Goal: Check status: Check status

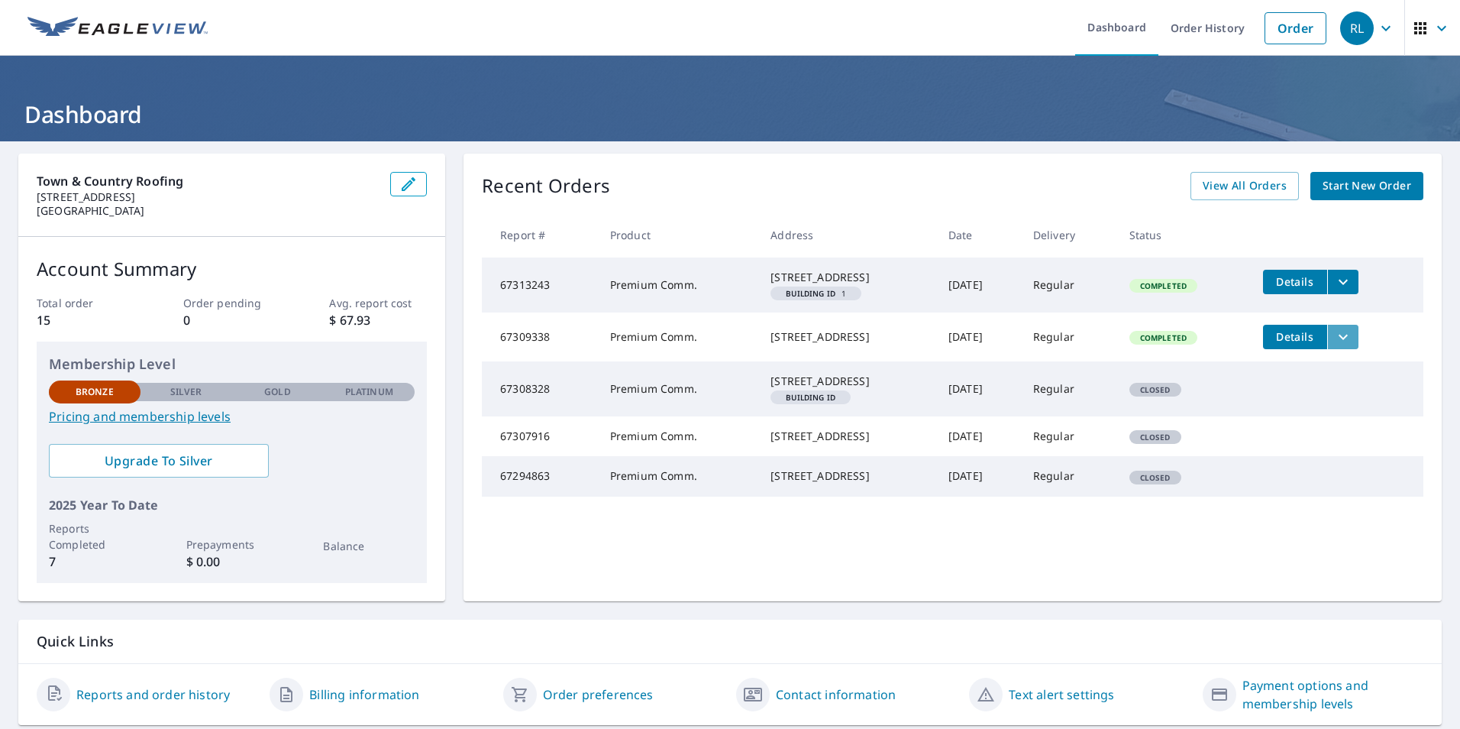
click at [1348, 346] on icon "filesDropdownBtn-67309338" at bounding box center [1343, 337] width 18 height 18
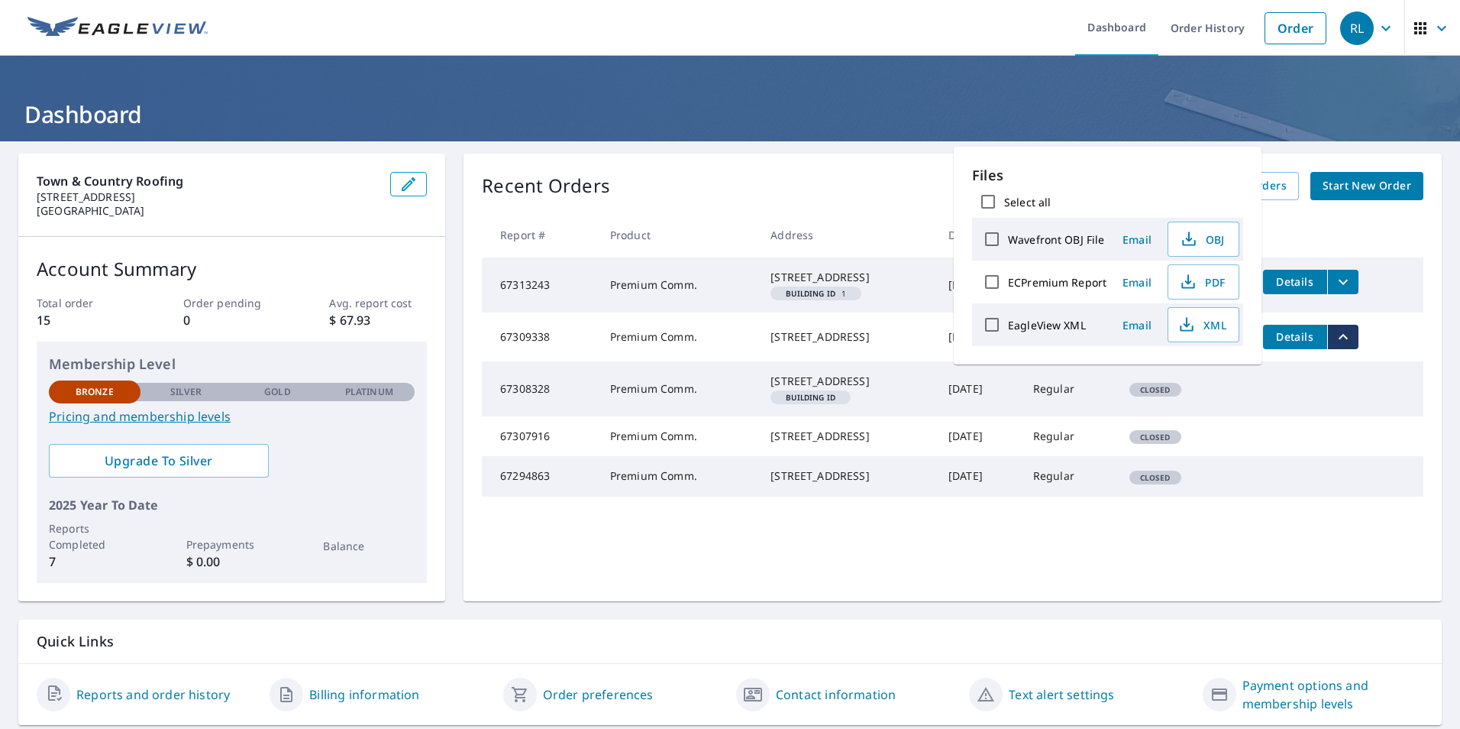
click at [1275, 410] on tr "67308328 Premium Comm. [STREET_ADDRESS][GEOGRAPHIC_DATA] ID [DATE] Regular Clos…" at bounding box center [953, 388] width 942 height 55
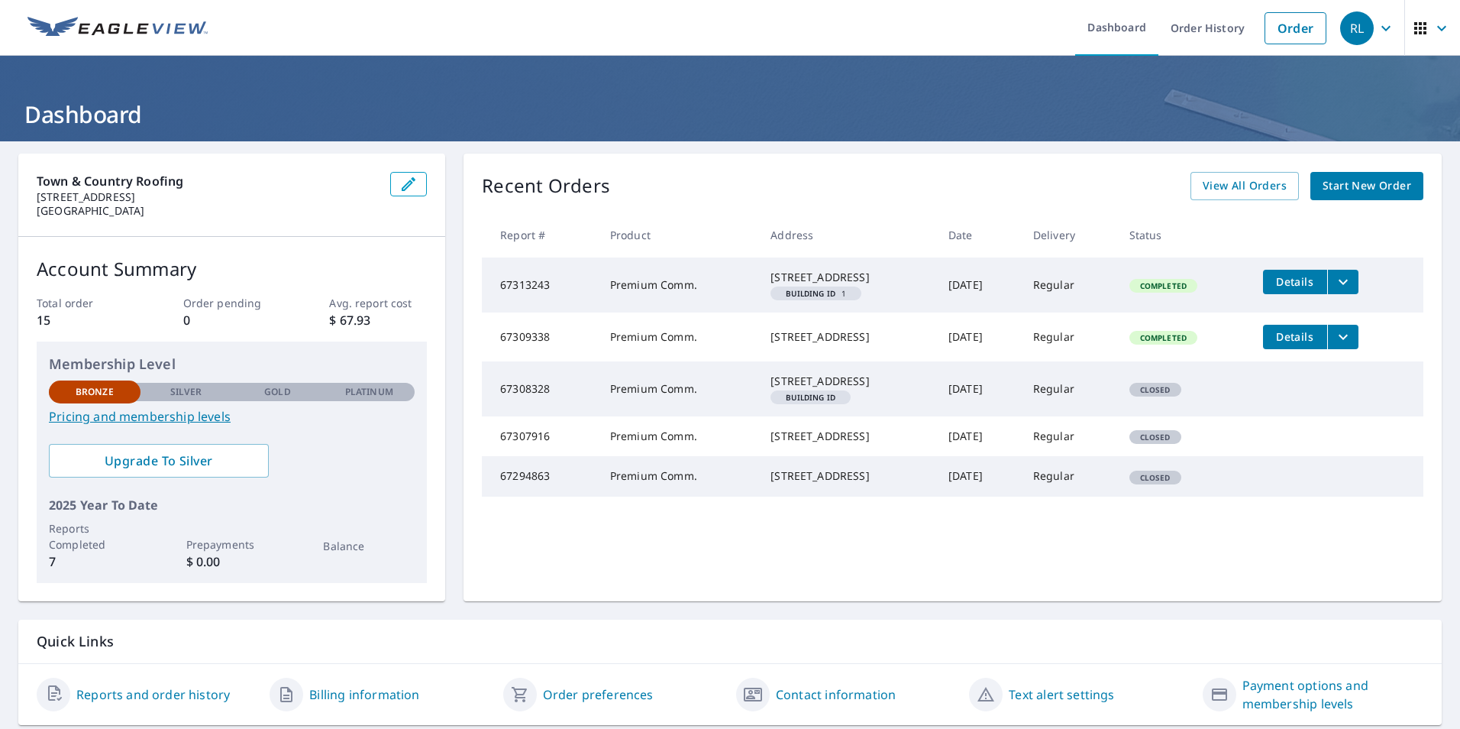
click at [1137, 352] on td "Completed" at bounding box center [1184, 336] width 134 height 49
drag, startPoint x: 1137, startPoint y: 352, endPoint x: 1098, endPoint y: 353, distance: 38.2
click at [1098, 353] on td "Regular" at bounding box center [1069, 336] width 96 height 49
drag, startPoint x: 1094, startPoint y: 356, endPoint x: 952, endPoint y: 354, distance: 142.1
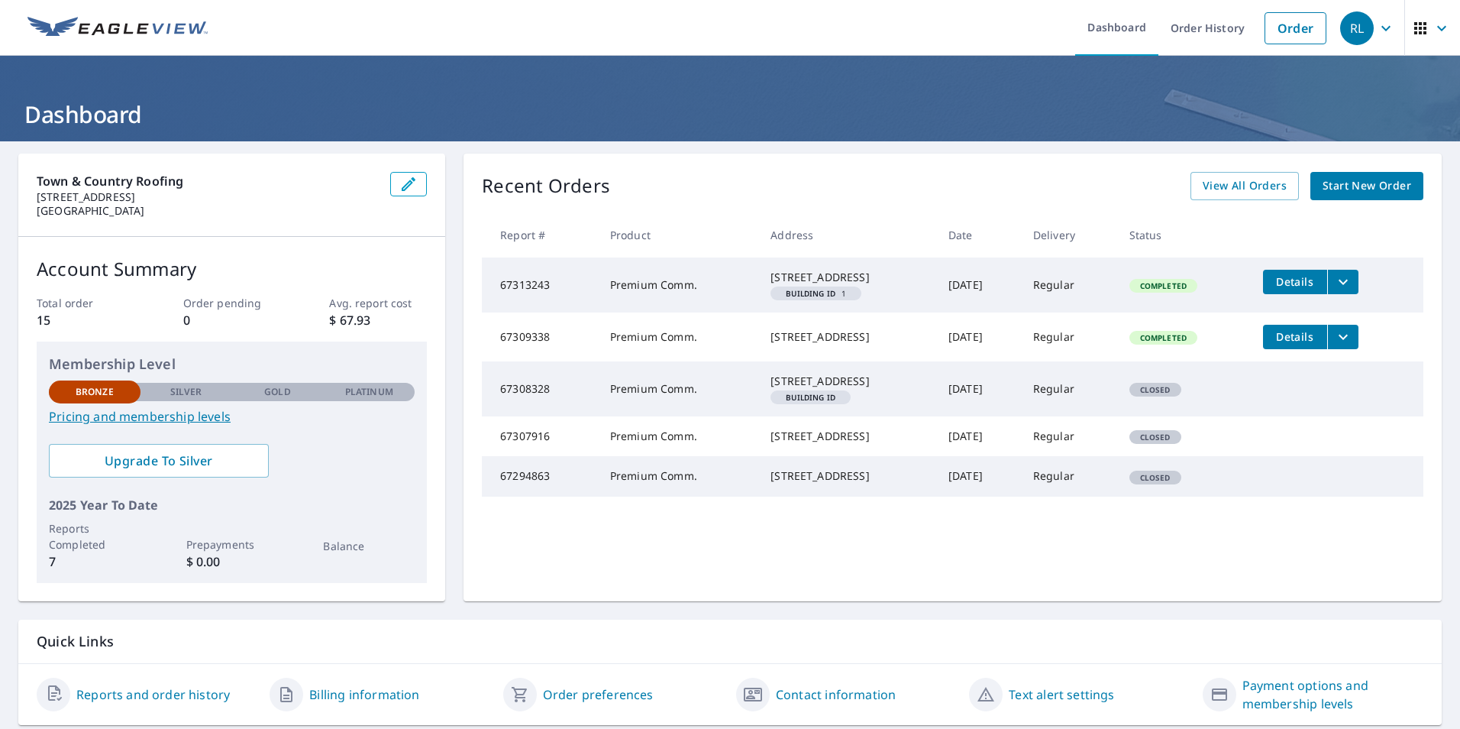
click at [952, 354] on td "[DATE]" at bounding box center [978, 336] width 85 height 49
click at [1211, 193] on span "View All Orders" at bounding box center [1245, 185] width 84 height 19
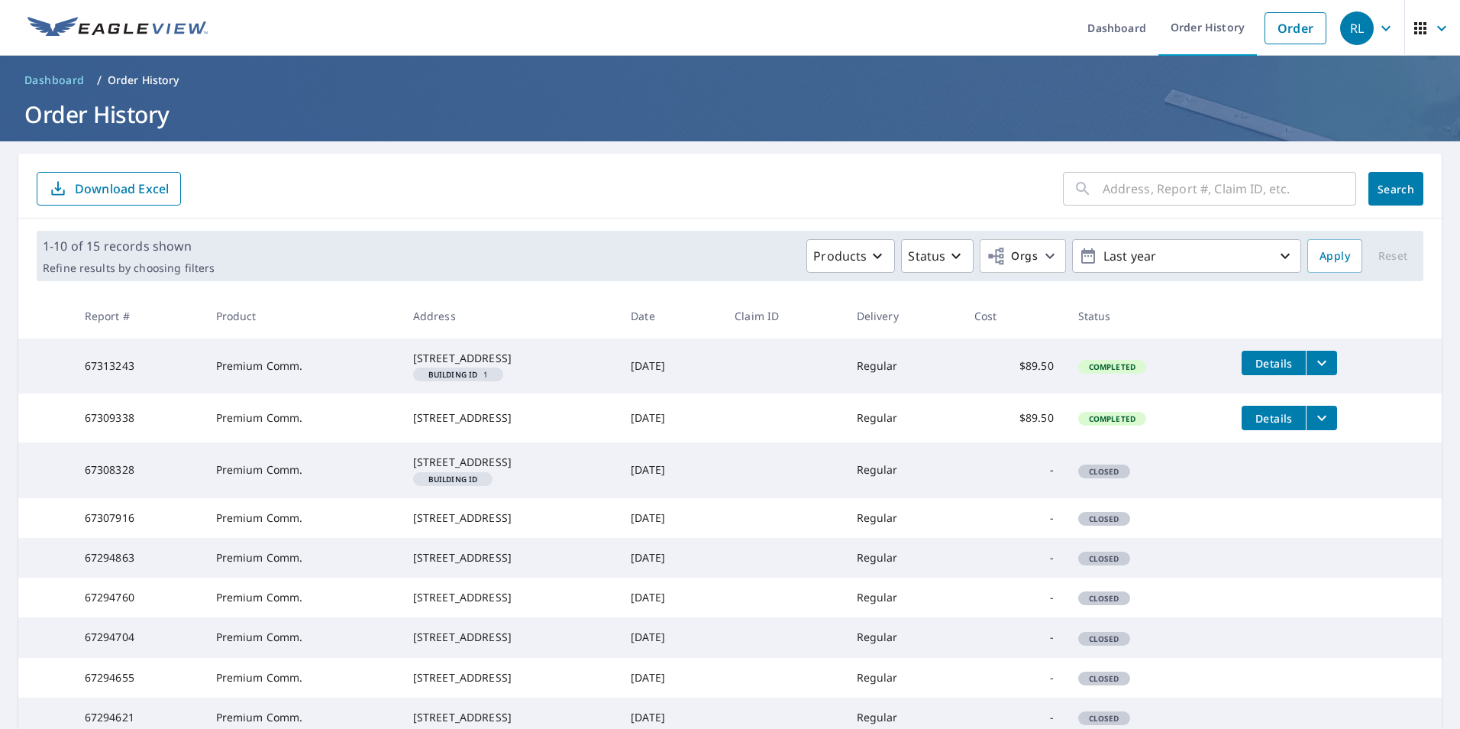
drag, startPoint x: 1146, startPoint y: 426, endPoint x: 1066, endPoint y: 426, distance: 80.2
click at [1066, 426] on td "$89.50" at bounding box center [1014, 417] width 104 height 49
click at [1326, 427] on icon "filesDropdownBtn-67309338" at bounding box center [1322, 418] width 18 height 18
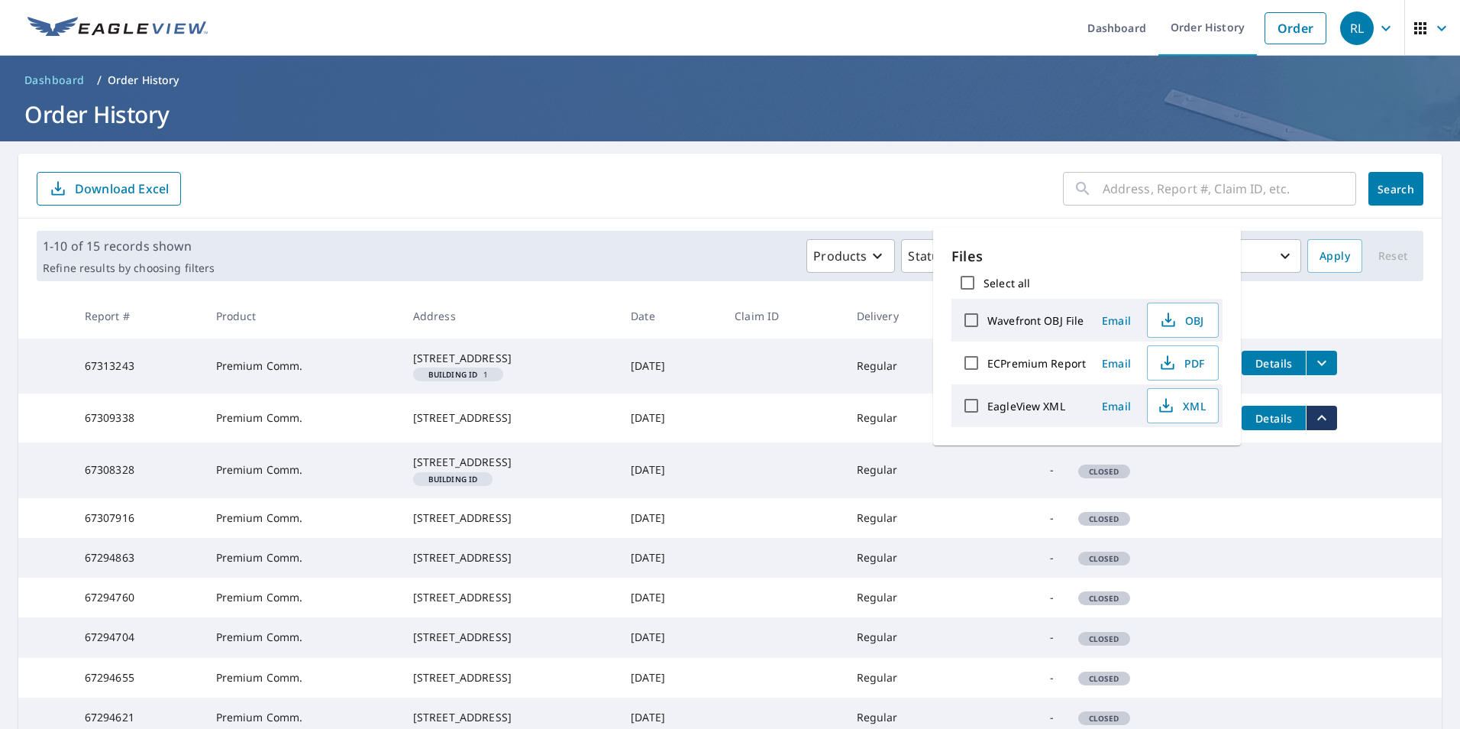
click at [1259, 425] on span "Details" at bounding box center [1274, 418] width 46 height 15
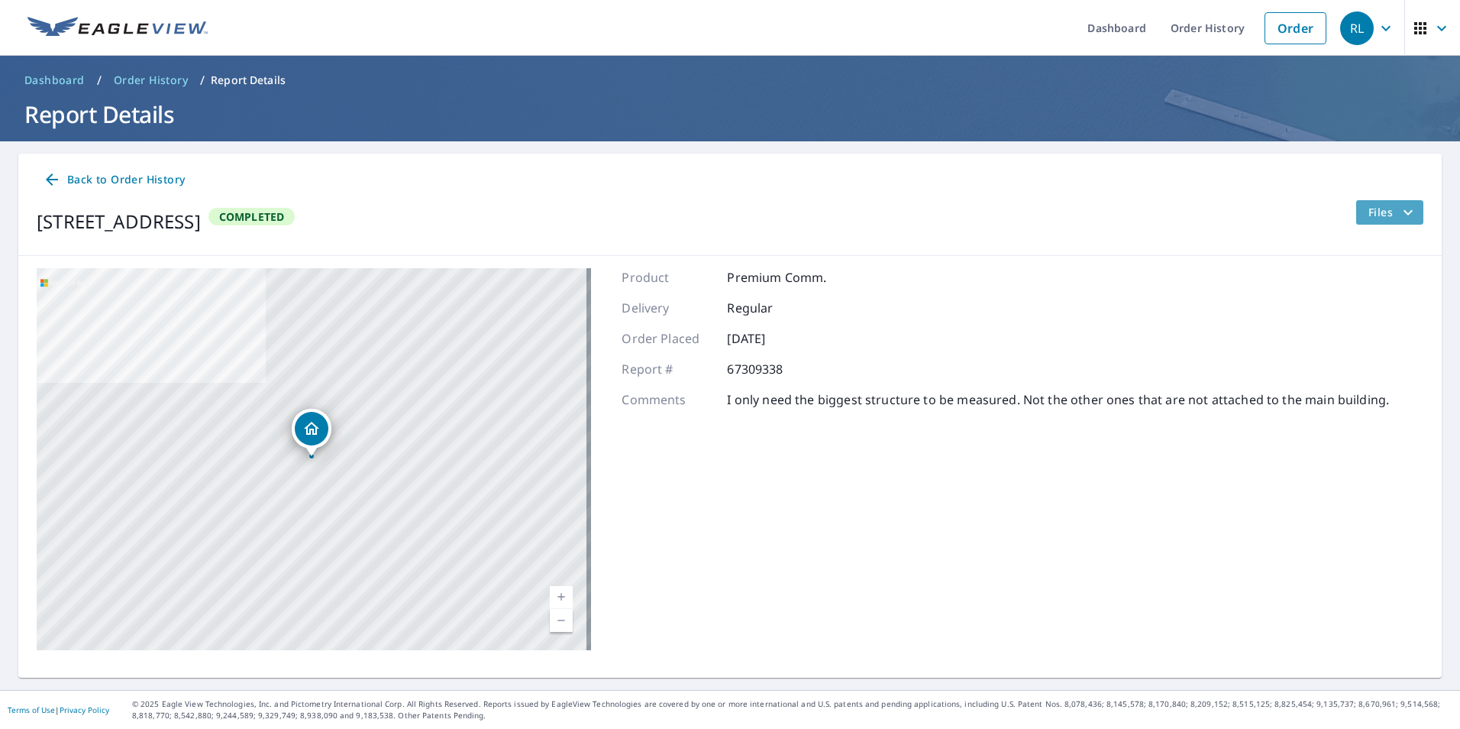
click at [1399, 214] on icon "filesDropdownBtn-67309338" at bounding box center [1408, 212] width 18 height 18
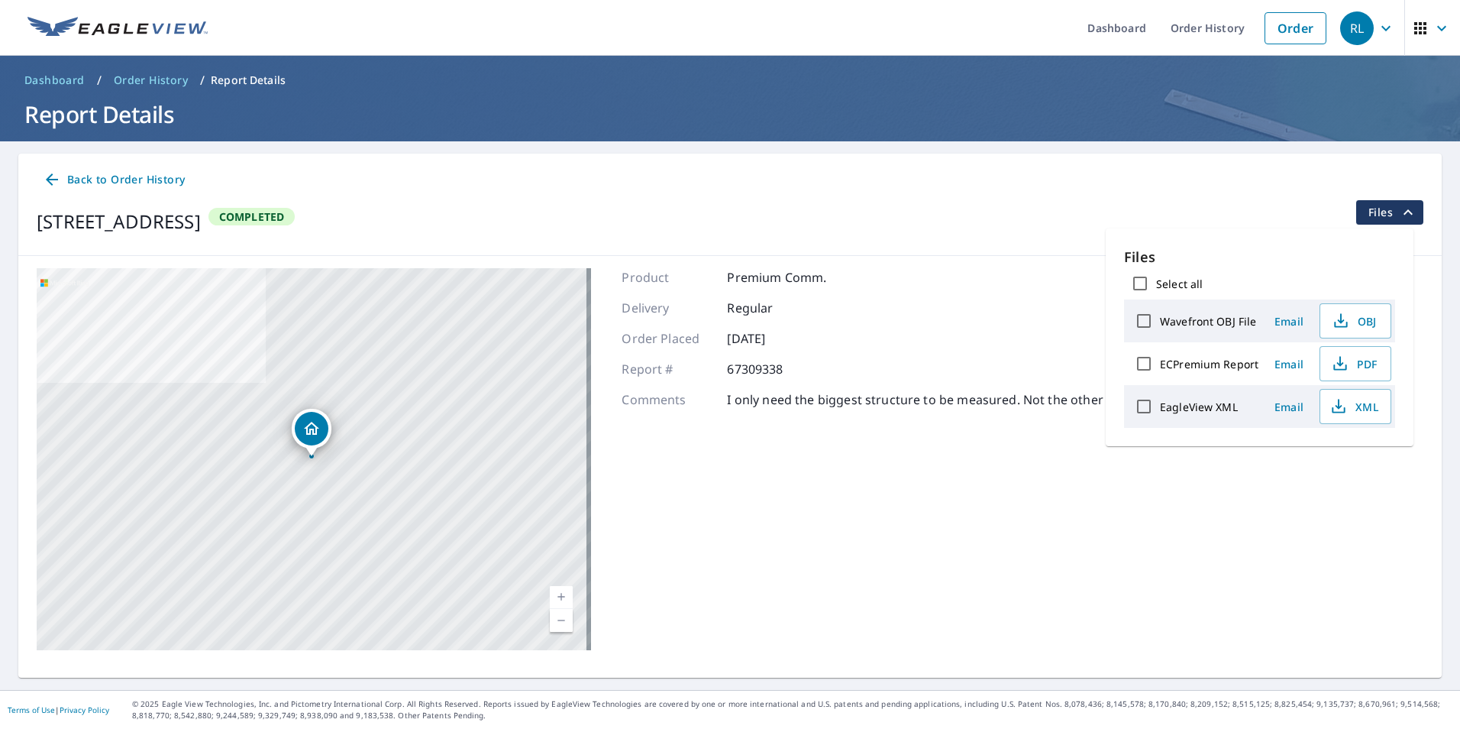
click at [891, 405] on p "I only need the biggest structure to be measured. Not the other ones that are n…" at bounding box center [1058, 399] width 662 height 18
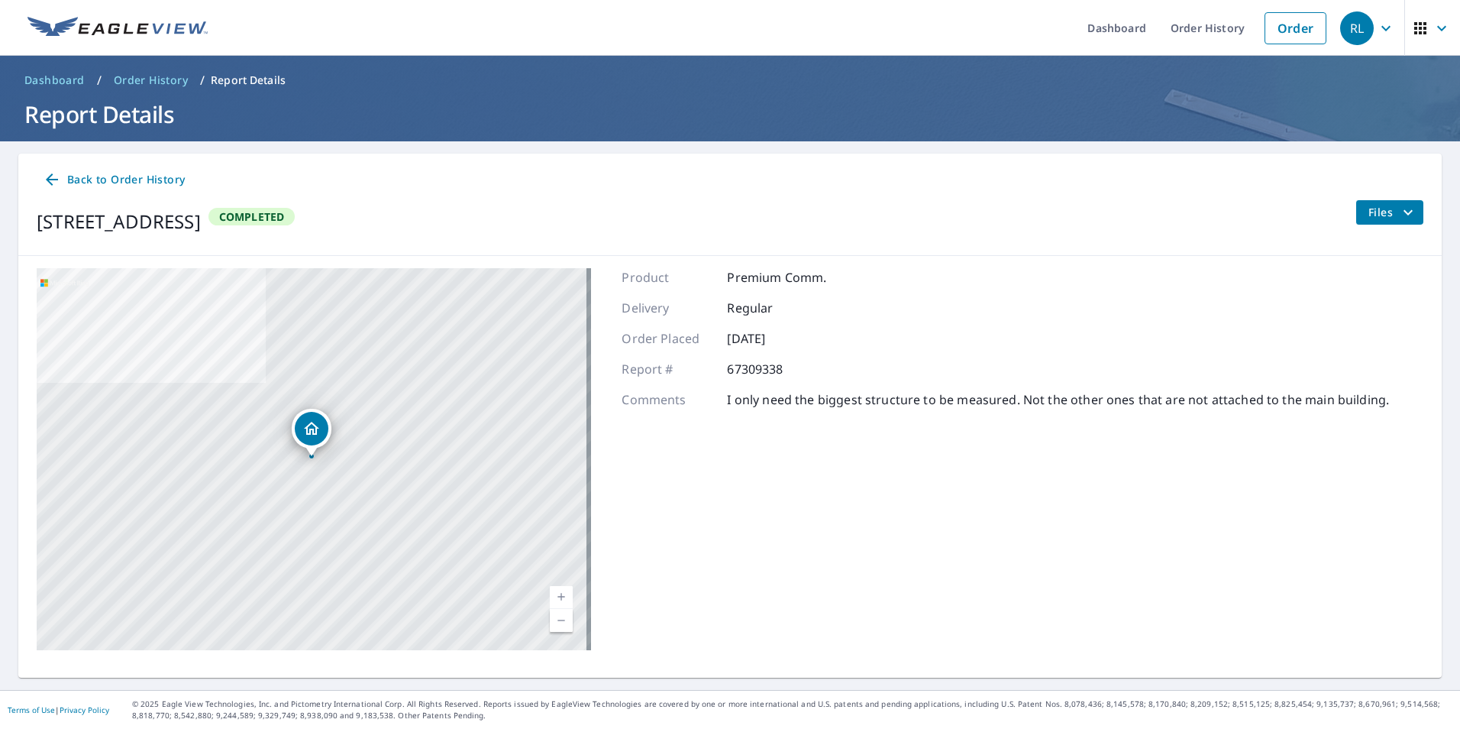
click at [49, 179] on icon at bounding box center [52, 179] width 12 height 12
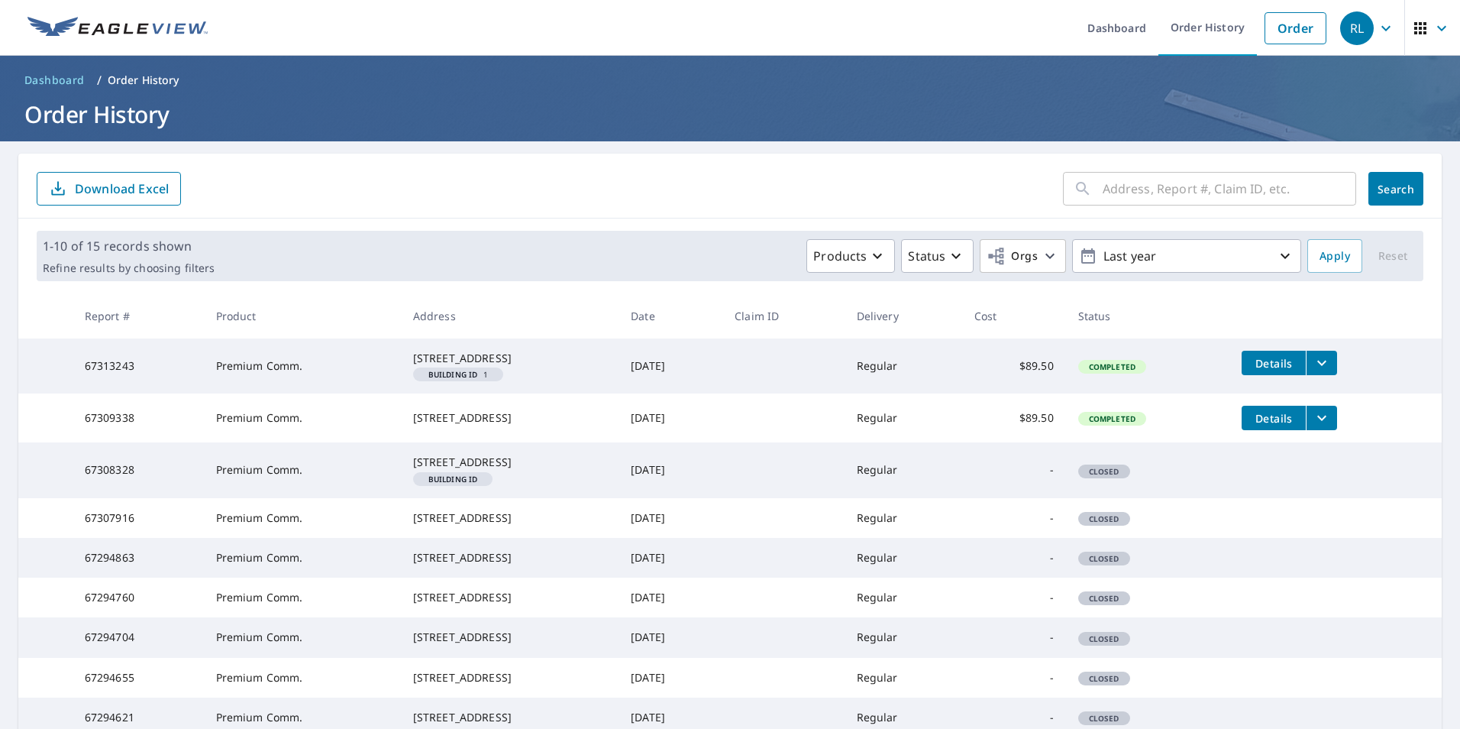
scroll to position [303, 0]
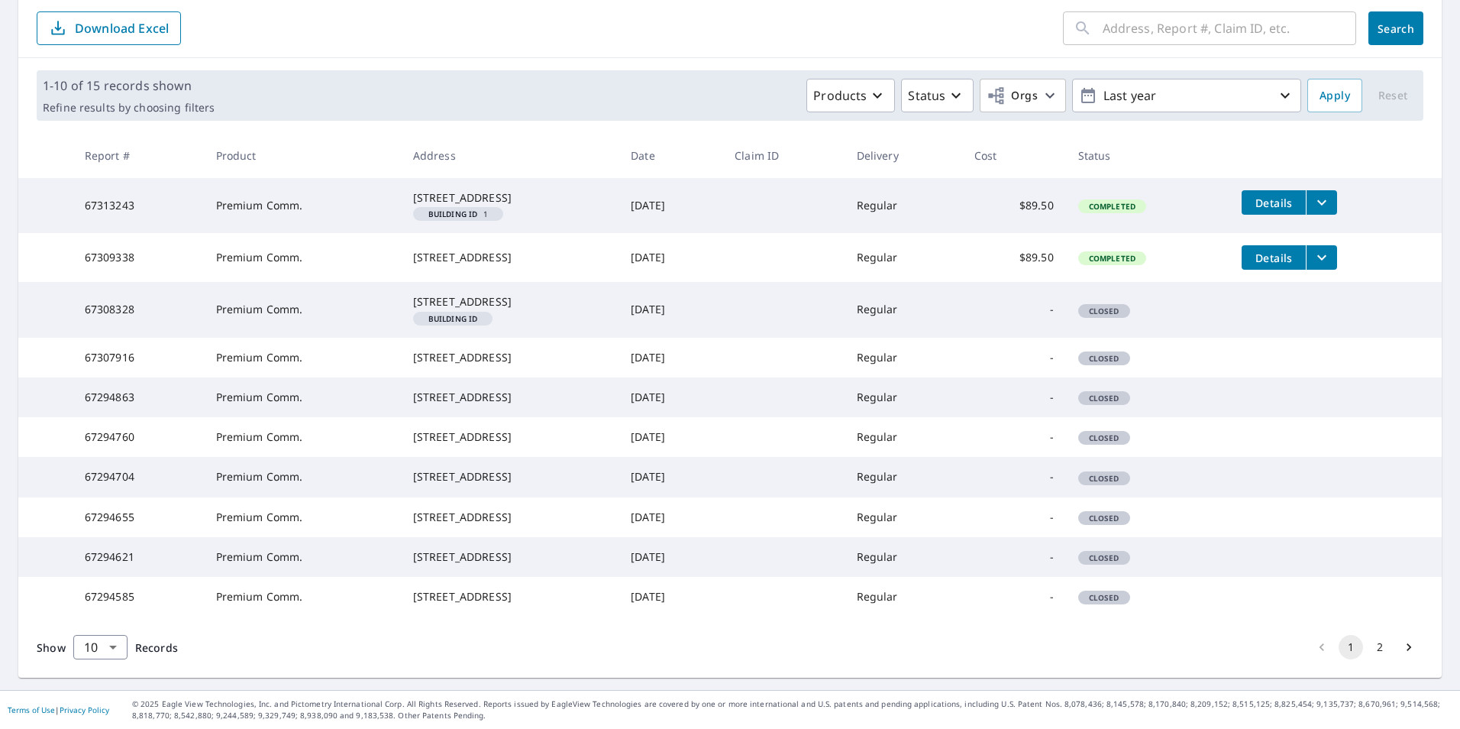
click at [1405, 639] on icon "Go to next page" at bounding box center [1409, 646] width 15 height 15
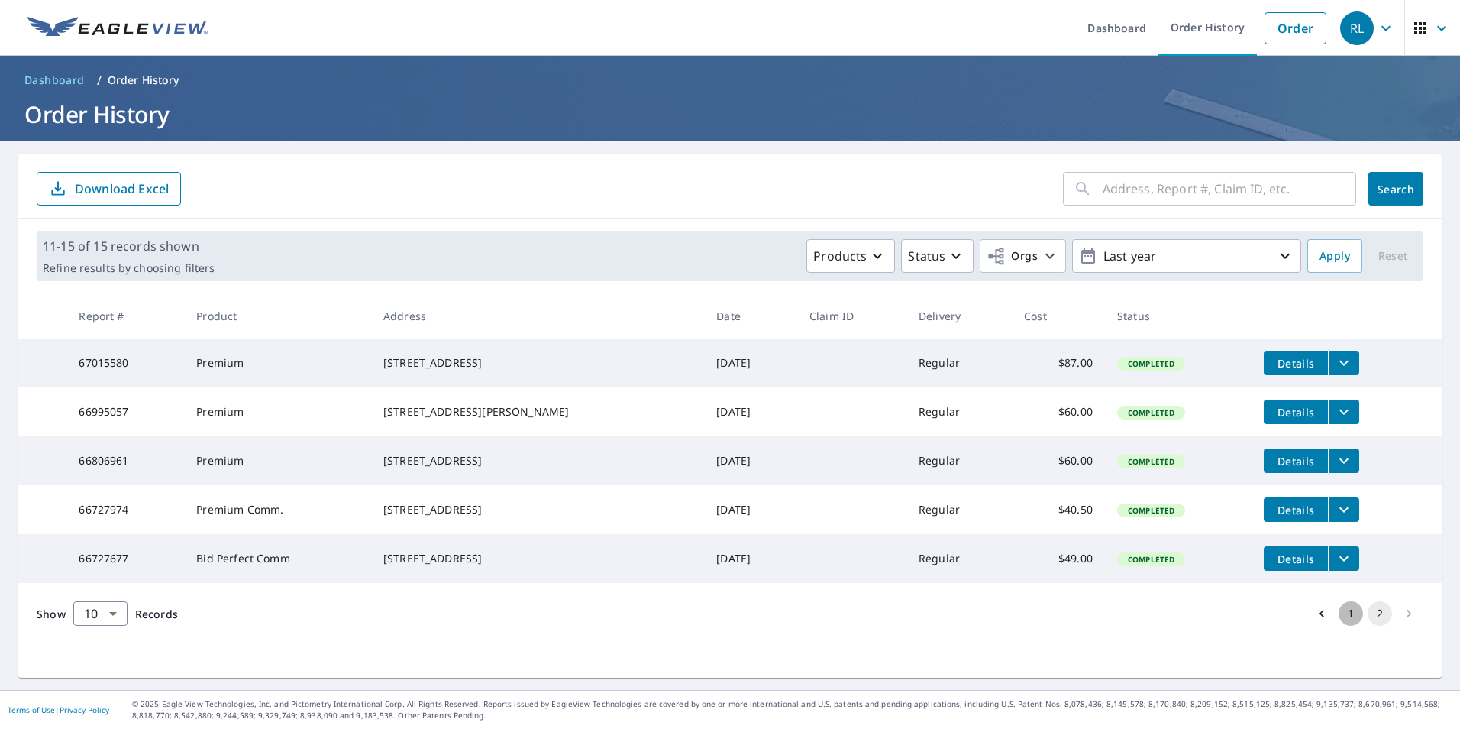
click at [1339, 626] on button "1" at bounding box center [1351, 613] width 24 height 24
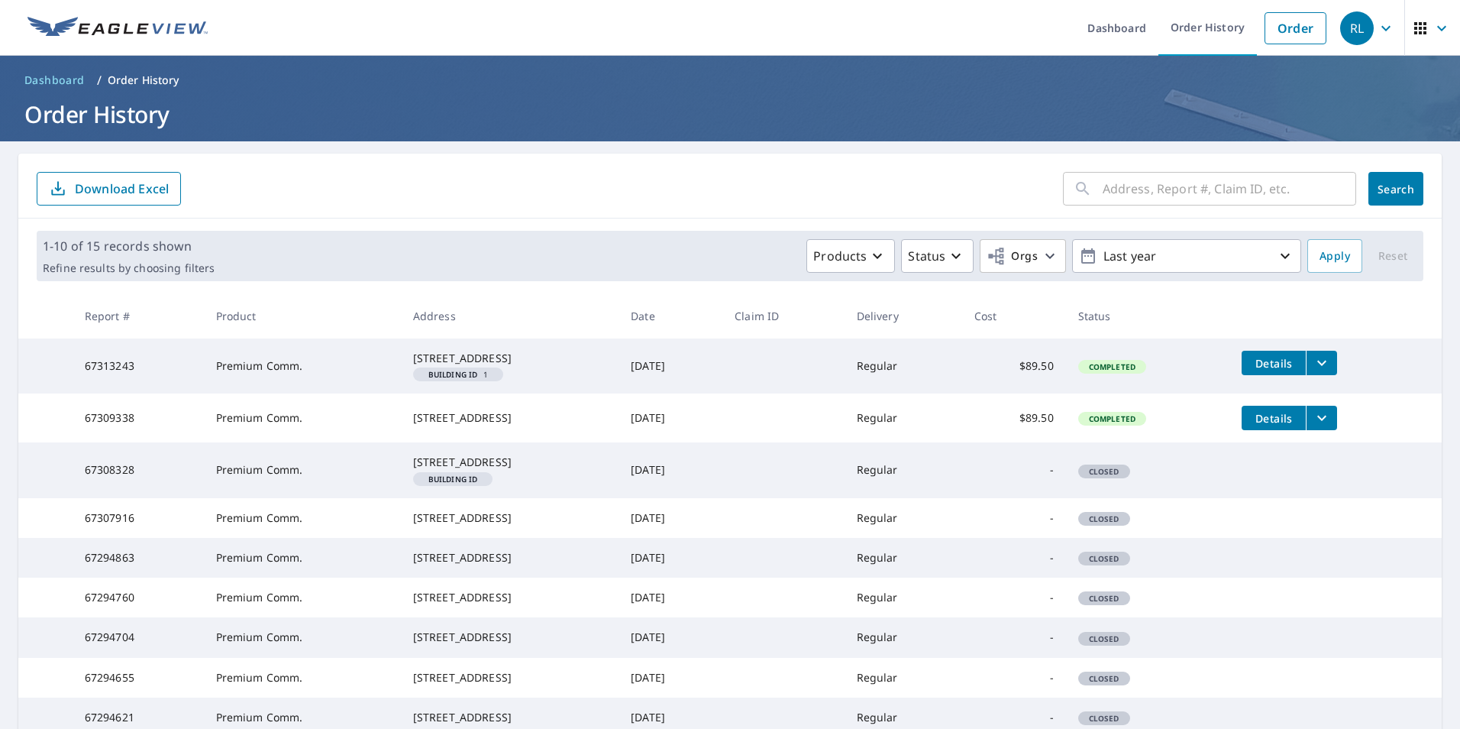
drag, startPoint x: 1157, startPoint y: 418, endPoint x: 1096, endPoint y: 410, distance: 61.6
click at [1098, 410] on td "Completed" at bounding box center [1148, 417] width 164 height 49
click at [1096, 410] on td "Completed" at bounding box center [1148, 417] width 164 height 49
click at [1084, 410] on td "Completed" at bounding box center [1148, 417] width 164 height 49
